Goal: Information Seeking & Learning: Find specific page/section

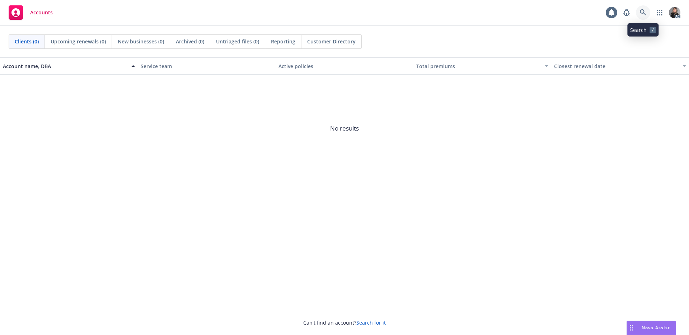
click at [645, 13] on icon at bounding box center [643, 12] width 6 height 6
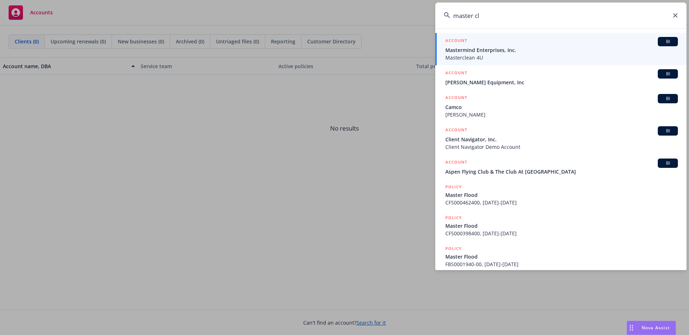
type input "master cl"
click at [540, 39] on div "ACCOUNT BI" at bounding box center [561, 41] width 233 height 9
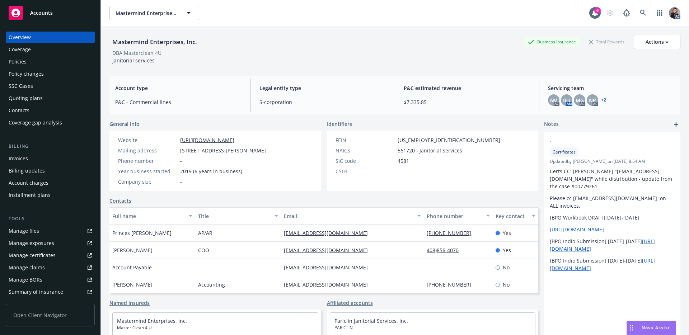
click at [26, 63] on div "Policies" at bounding box center [50, 61] width 83 height 11
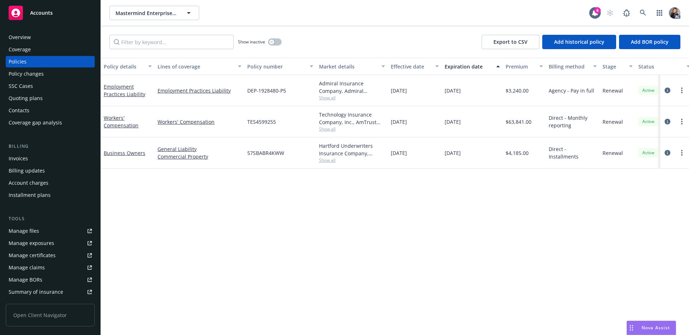
click at [215, 182] on div "Policy details Lines of coverage Policy number Market details Effective date Ex…" at bounding box center [395, 196] width 588 height 277
drag, startPoint x: 285, startPoint y: 154, endPoint x: 233, endPoint y: 153, distance: 51.3
click at [233, 153] on div "Business Owners General Liability Commercial Property 57SBABR4KWW Hartford Unde…" at bounding box center [447, 152] width 693 height 31
click at [264, 159] on div "57SBABR4KWW" at bounding box center [280, 152] width 72 height 31
click at [285, 171] on div "Policy details Lines of coverage Policy number Market details Effective date Ex…" at bounding box center [395, 196] width 588 height 277
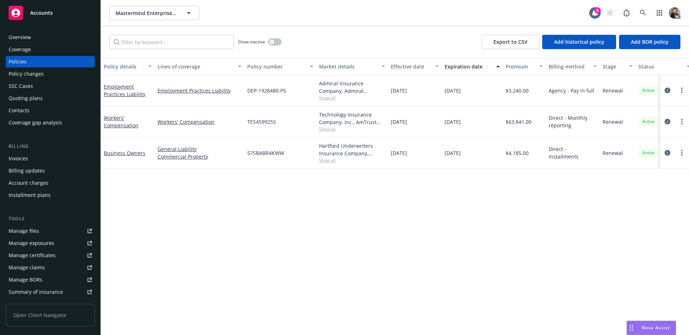
click at [316, 223] on div "Policy details Lines of coverage Policy number Market details Effective date Ex…" at bounding box center [395, 196] width 588 height 277
click at [401, 29] on div "Show inactive Export to CSV Add historical policy Add BOR policy" at bounding box center [395, 42] width 588 height 32
click at [644, 13] on icon at bounding box center [643, 13] width 6 height 6
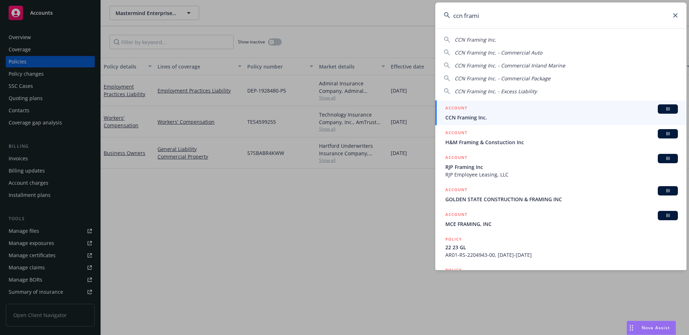
type input "ccn frami"
click at [478, 121] on span "CCN Framing Inc." at bounding box center [561, 118] width 233 height 8
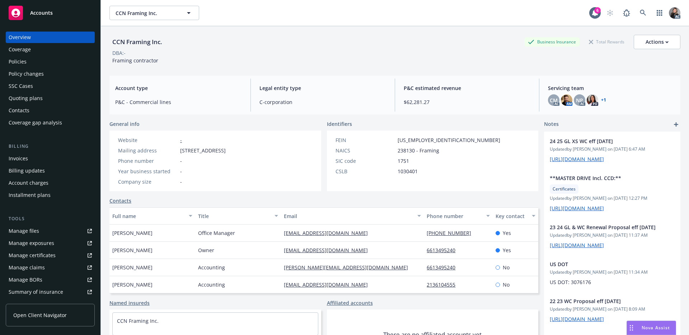
click at [50, 267] on link "Manage claims" at bounding box center [50, 267] width 89 height 11
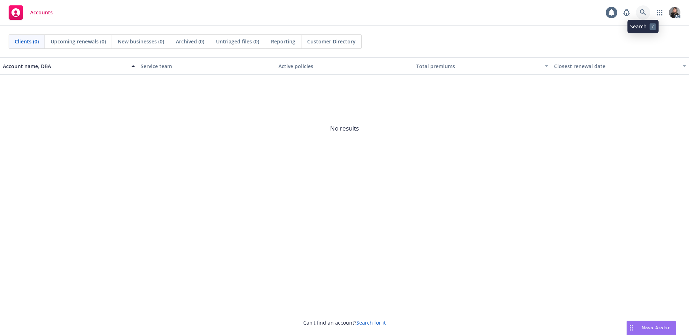
click at [648, 12] on link at bounding box center [643, 12] width 14 height 14
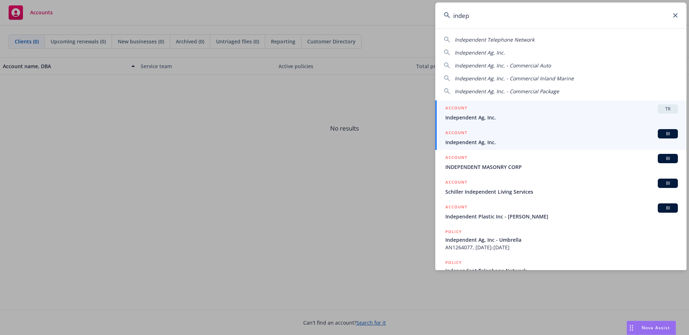
type input "indep"
click at [620, 137] on div "ACCOUNT BI" at bounding box center [561, 133] width 233 height 9
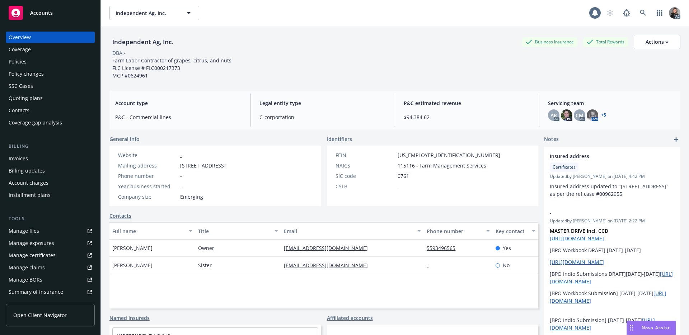
click at [33, 268] on div "Manage claims" at bounding box center [27, 267] width 36 height 11
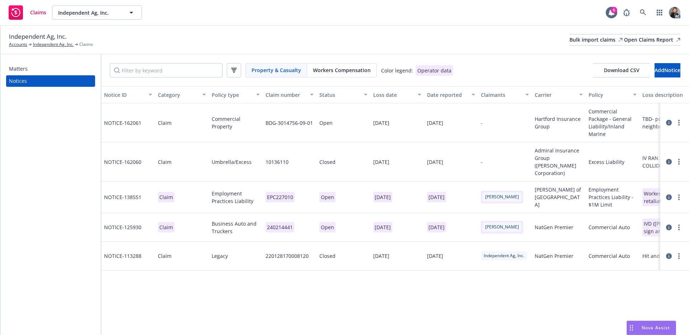
click at [346, 69] on span "Workers Compensation" at bounding box center [342, 70] width 58 height 8
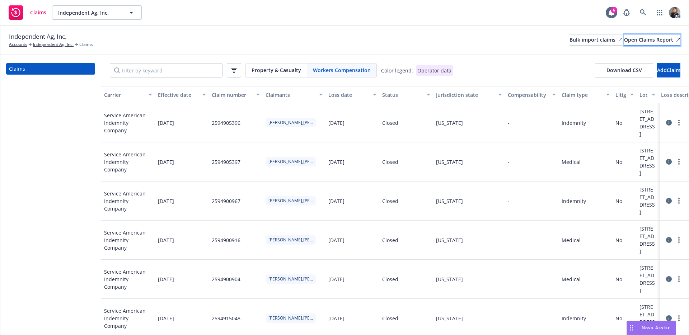
click at [649, 39] on div "Open Claims Report" at bounding box center [652, 39] width 56 height 11
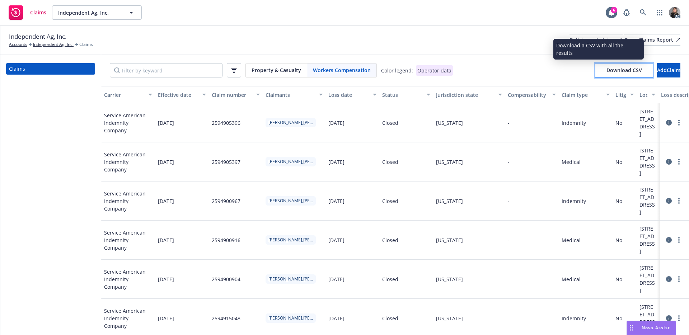
click at [607, 70] on span "Download CSV" at bounding box center [625, 70] width 36 height 7
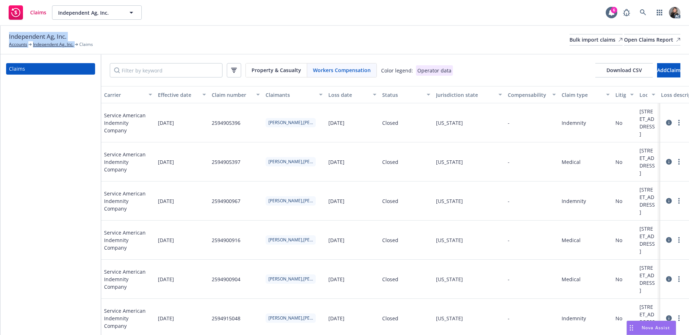
drag, startPoint x: 34, startPoint y: 33, endPoint x: 9, endPoint y: 31, distance: 25.2
click at [9, 32] on div "Independent Ag, Inc. Accounts Independent Ag, Inc. Claims" at bounding box center [51, 40] width 84 height 16
click at [19, 33] on span "Independent Ag, Inc." at bounding box center [37, 36] width 57 height 9
drag, startPoint x: 68, startPoint y: 36, endPoint x: 0, endPoint y: 37, distance: 67.8
click at [0, 37] on div "Independent Ag, Inc. Accounts Independent Ag, Inc. Claims Bulk import claims Op…" at bounding box center [344, 40] width 689 height 29
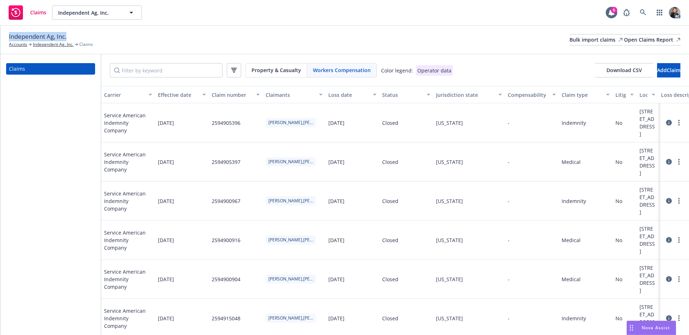
copy span "Independent Ag, Inc."
click at [190, 72] on input "Filter by keyword" at bounding box center [166, 70] width 113 height 14
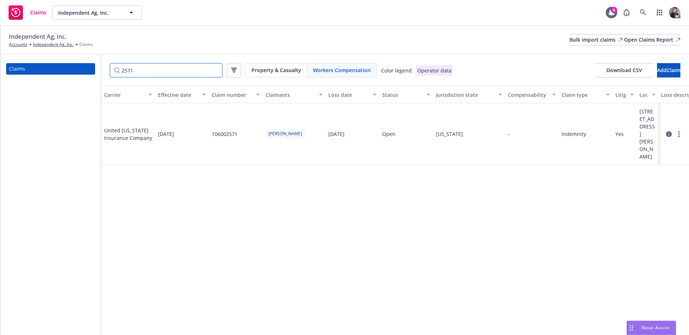
type input "2571"
click at [668, 133] on icon at bounding box center [669, 134] width 6 height 6
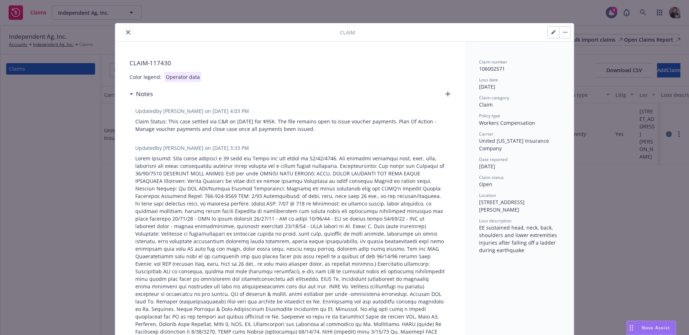
click at [551, 34] on icon "button" at bounding box center [553, 32] width 4 height 4
select select "CLAIM"
select select "FALL_SLIP_OR_TRIP_INJURY"
select select "FROM_DIFFERENT_LEVEL_ELEVATION"
select select "open"
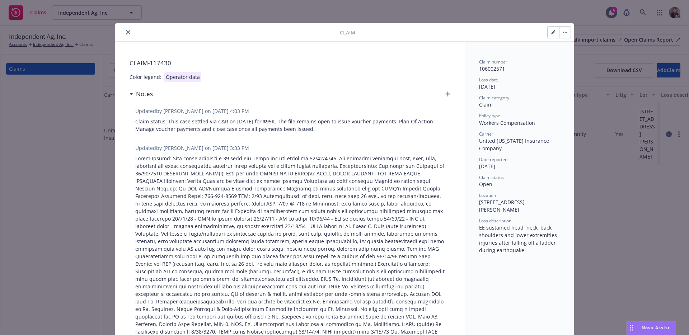
select select "MULTIPLE_BODY_PARTS"
select select "MULTIPLE_BODY_PARTS_INCLUDING_BODY"
select select "CA"
select select "WORKERS_COMP"
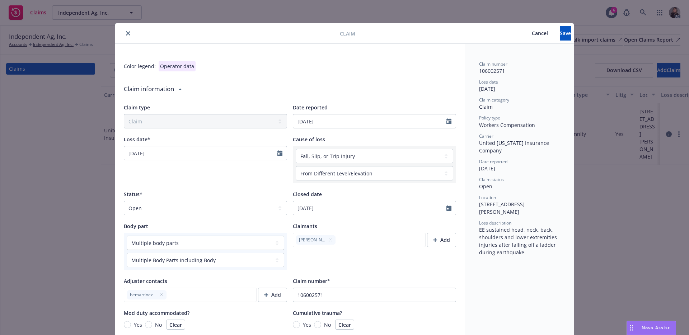
type textarea "x"
click at [168, 207] on select "Select a status Closed Open" at bounding box center [205, 208] width 163 height 14
select select "closed"
click at [124, 201] on select "Select a status Closed Open" at bounding box center [205, 208] width 163 height 14
click at [560, 34] on span "Save" at bounding box center [565, 33] width 11 height 7
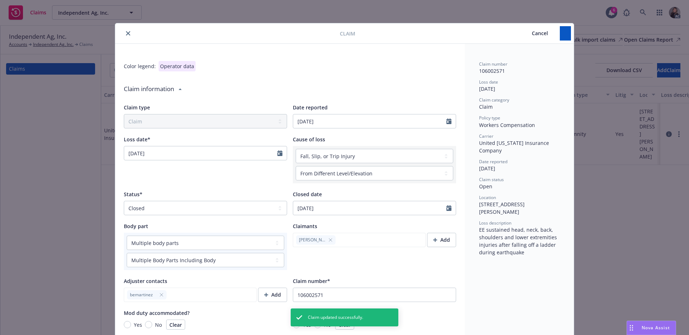
type textarea "x"
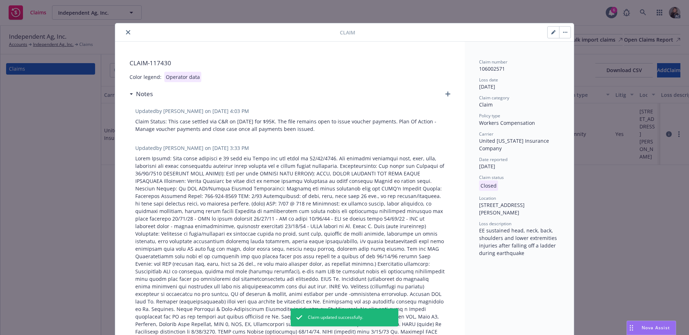
click at [124, 33] on button "close" at bounding box center [128, 32] width 9 height 9
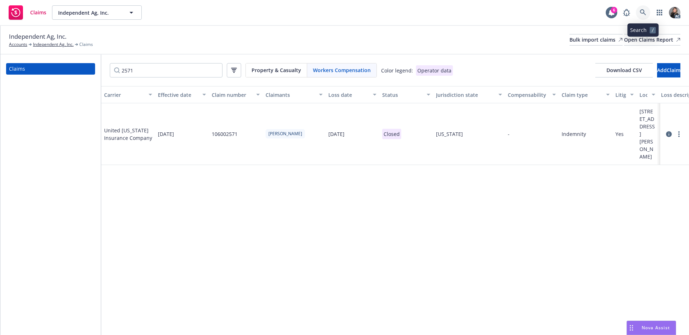
click at [641, 9] on icon at bounding box center [643, 12] width 6 height 6
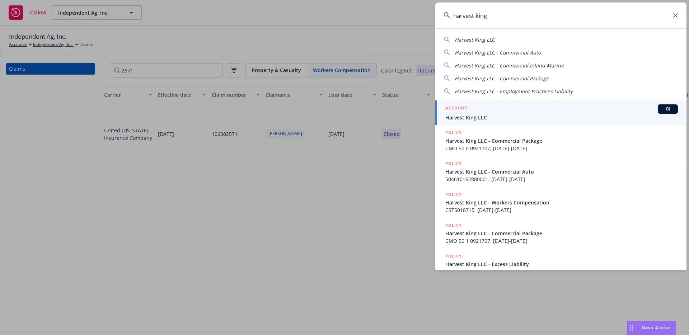
type input "harvest king"
click at [515, 104] on link "ACCOUNT BI Harvest King LLC" at bounding box center [560, 113] width 251 height 25
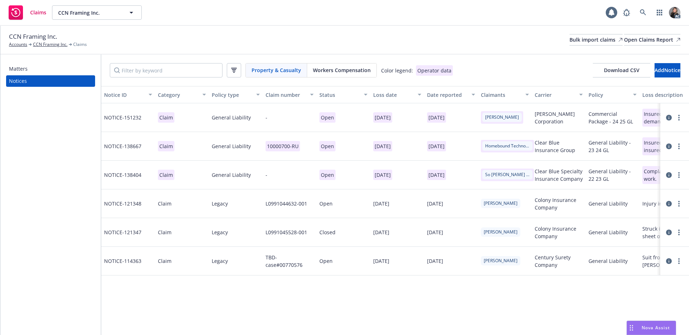
click at [369, 73] on div "Workers Compensation" at bounding box center [341, 71] width 69 height 14
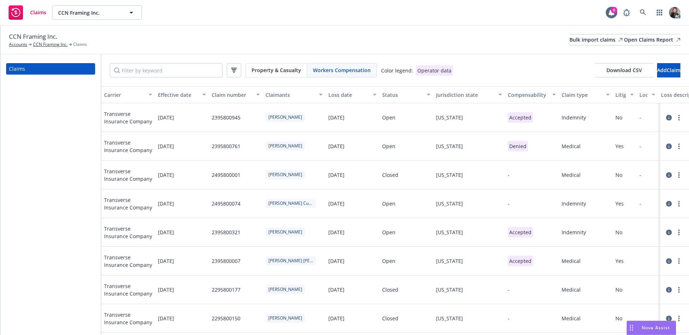
click at [390, 93] on div "Status" at bounding box center [402, 95] width 40 height 8
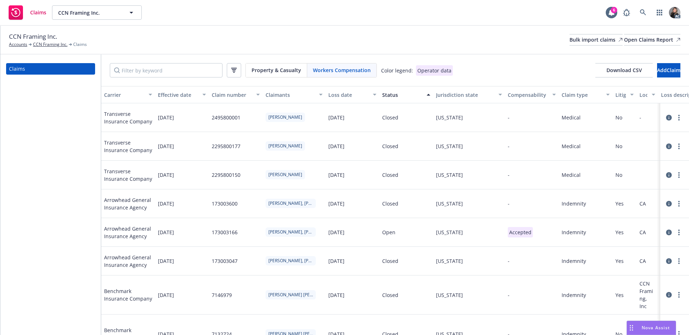
click at [390, 93] on div "Status" at bounding box center [402, 95] width 40 height 8
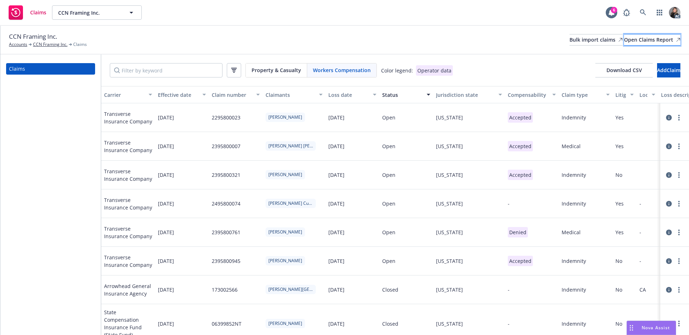
click at [636, 37] on div "Open Claims Report" at bounding box center [652, 39] width 56 height 11
click at [642, 11] on icon at bounding box center [643, 12] width 6 height 6
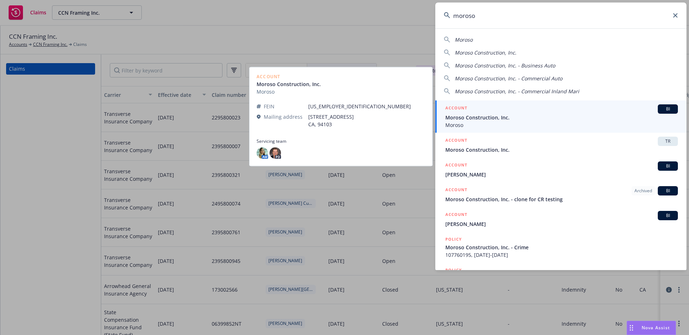
type input "moroso"
click at [498, 112] on div "ACCOUNT BI" at bounding box center [561, 108] width 233 height 9
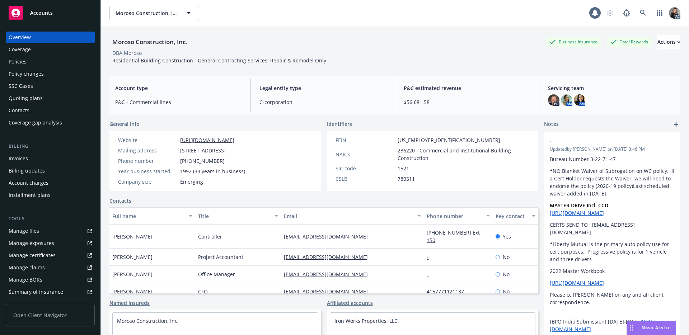
click at [19, 62] on div "Policies" at bounding box center [18, 61] width 18 height 11
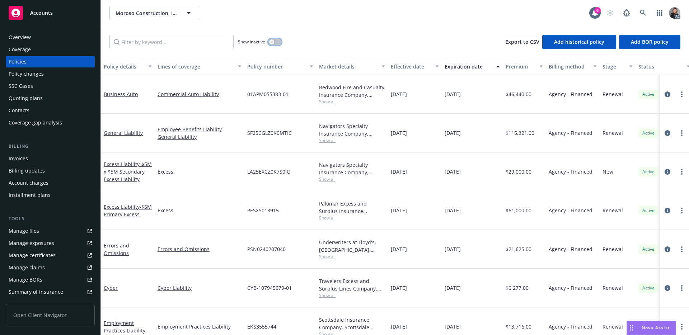
click at [281, 42] on button "button" at bounding box center [275, 41] width 14 height 7
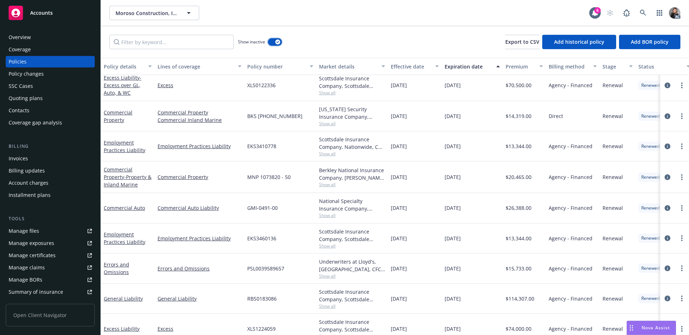
scroll to position [2363, 0]
click at [334, 306] on span "Show all" at bounding box center [352, 305] width 66 height 6
click at [665, 298] on icon "circleInformation" at bounding box center [668, 297] width 6 height 6
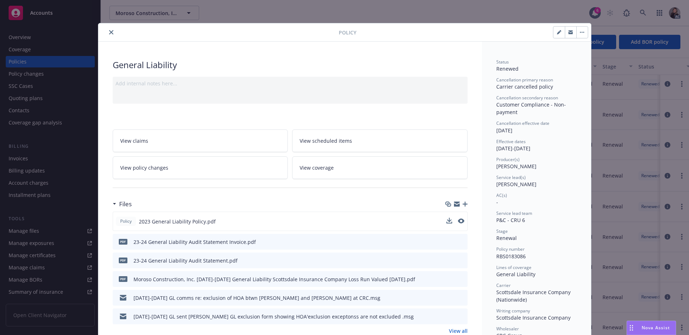
click at [458, 217] on div "Policy 2023 General Liability Policy.pdf" at bounding box center [290, 221] width 355 height 19
click at [459, 224] on button at bounding box center [461, 222] width 6 height 8
click at [459, 223] on icon "preview file" at bounding box center [460, 221] width 6 height 5
click at [107, 37] on div "Policy" at bounding box center [344, 32] width 493 height 18
click at [109, 33] on icon "close" at bounding box center [111, 32] width 4 height 4
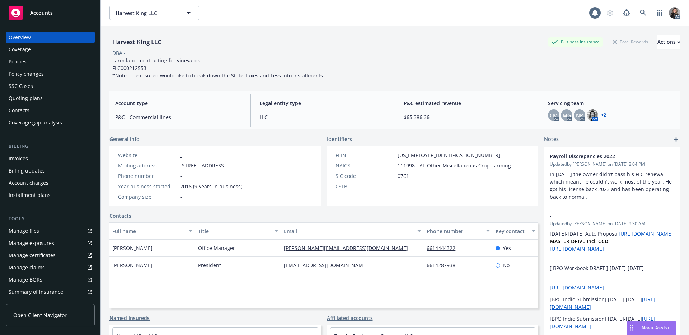
click at [23, 61] on div "Policies" at bounding box center [18, 61] width 18 height 11
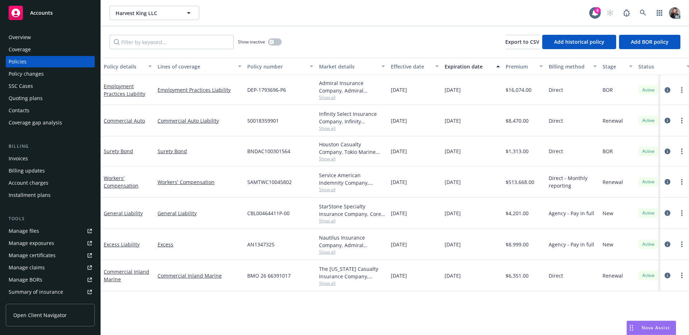
click at [330, 186] on div "Service American Indemnity Company, Service American Indemnity Company, Method …" at bounding box center [352, 179] width 66 height 15
click at [330, 190] on span "Show all" at bounding box center [352, 190] width 66 height 6
click at [226, 216] on link "General Liability" at bounding box center [200, 214] width 84 height 8
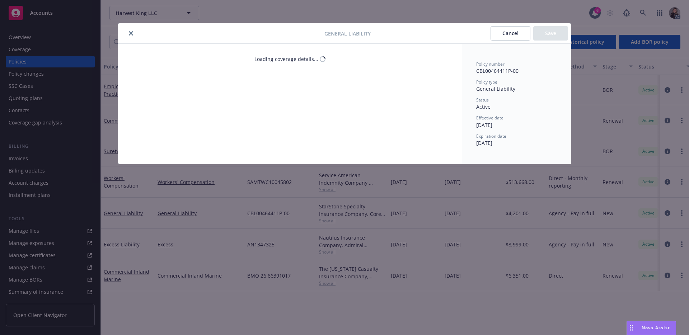
click at [274, 183] on div "General Liability Cancel Save Loading coverage details... Policy number CBL0046…" at bounding box center [344, 167] width 689 height 335
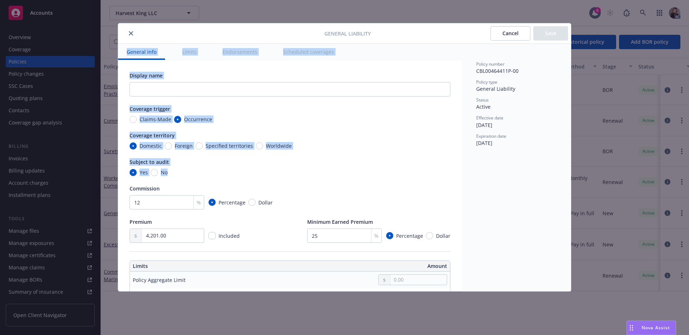
click at [131, 32] on icon "close" at bounding box center [131, 33] width 4 height 4
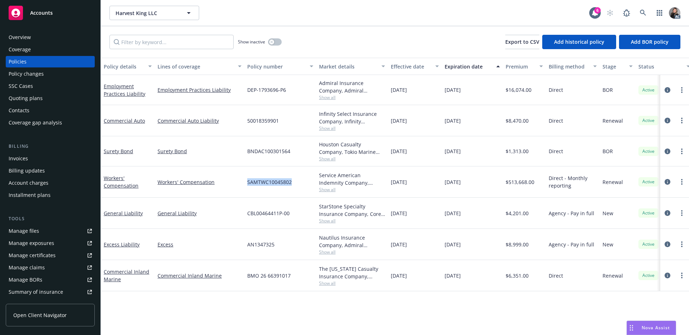
drag, startPoint x: 293, startPoint y: 184, endPoint x: 242, endPoint y: 183, distance: 50.6
click at [242, 183] on div "Workers' Compensation Workers' Compensation SAMTWC10045802 Service American Ind…" at bounding box center [447, 182] width 693 height 31
copy div "SAMTWC10045802"
